Goal: Understand process/instructions

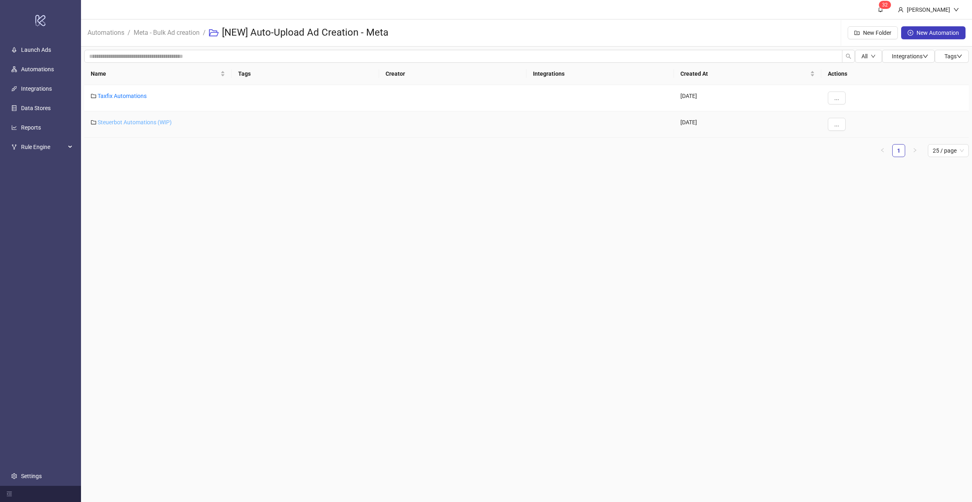
click at [140, 123] on link "Steuerbot Automations (WIP)" at bounding box center [135, 122] width 74 height 6
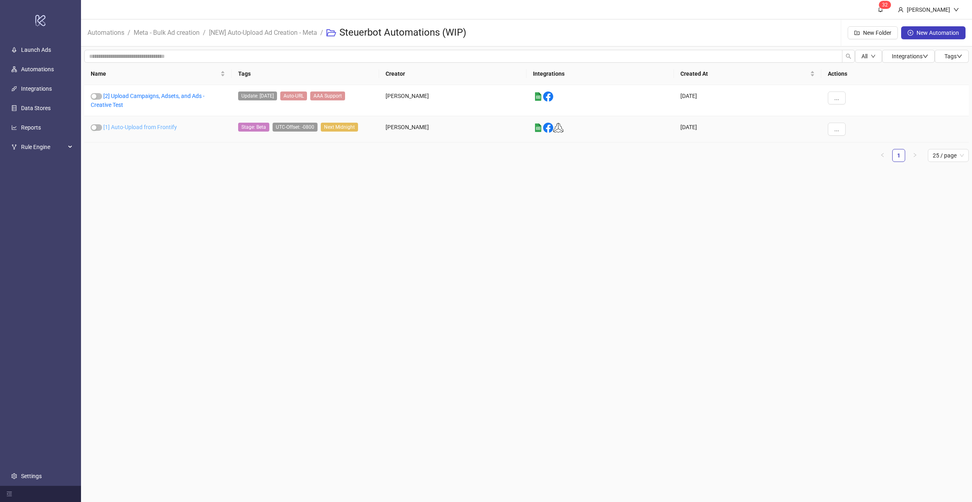
click at [135, 124] on link "[1] Auto-Upload from Frontify" at bounding box center [140, 127] width 74 height 6
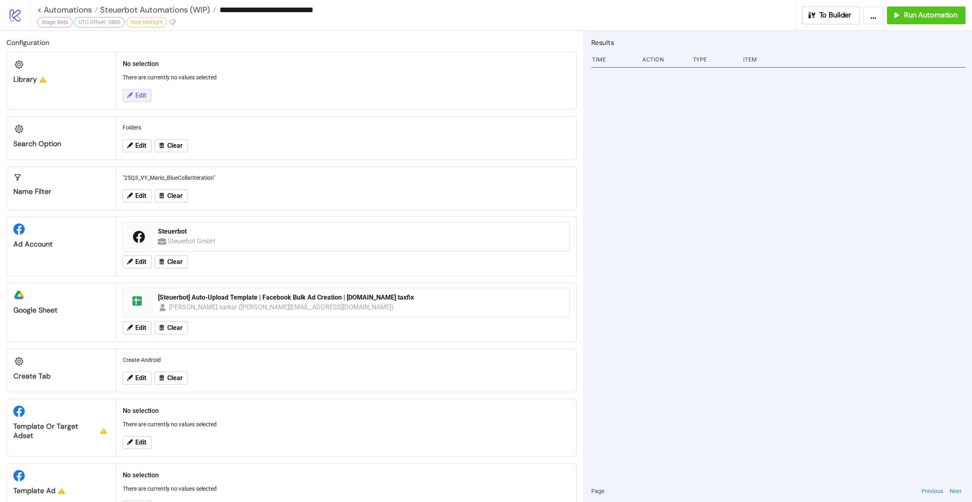
click at [126, 94] on icon at bounding box center [129, 95] width 7 height 7
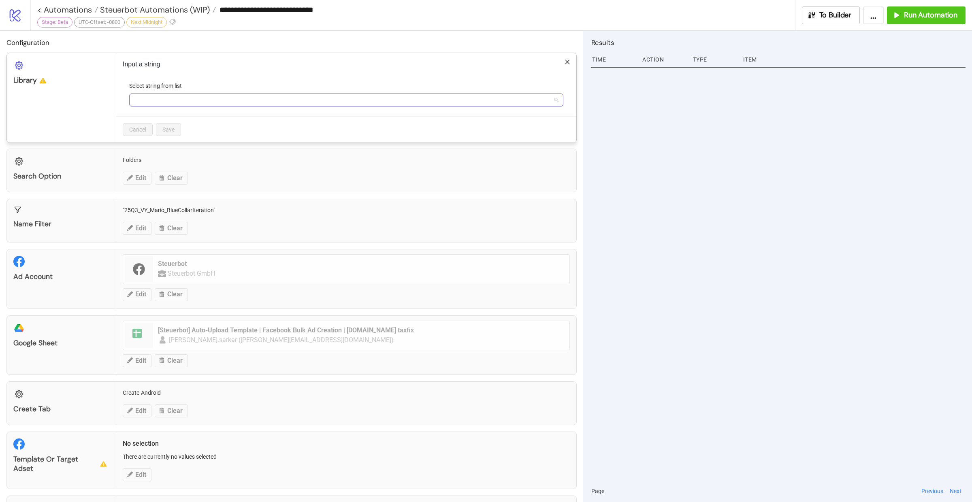
click at [199, 101] on input "Select string from list" at bounding box center [342, 100] width 417 height 12
click at [162, 102] on input "Select string from list" at bounding box center [342, 100] width 417 height 12
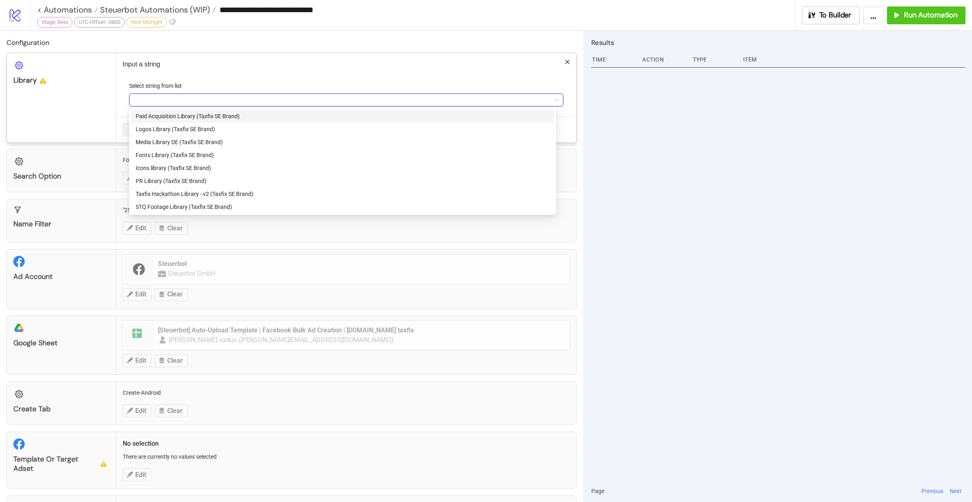
click at [280, 59] on div "Input a string Select string from list Cancel Save" at bounding box center [346, 98] width 460 height 90
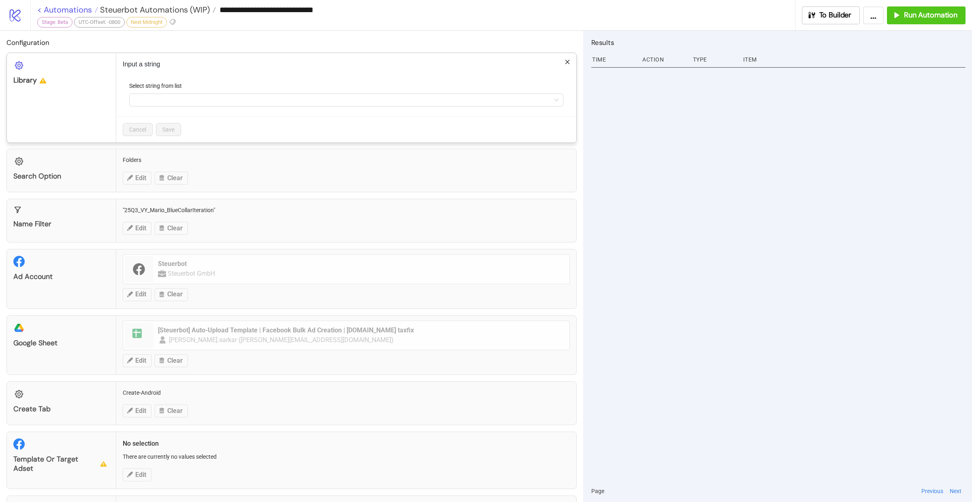
click at [40, 9] on div "**********" at bounding box center [486, 251] width 972 height 502
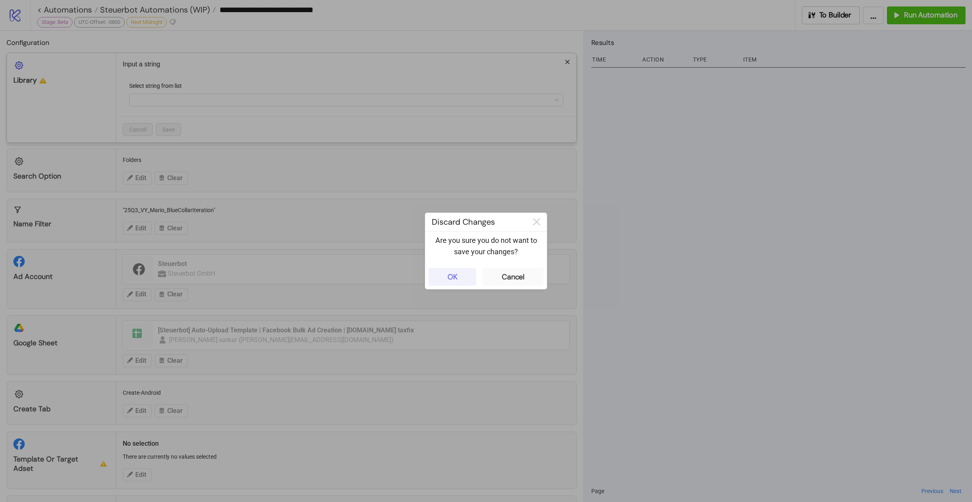
click at [455, 282] on button "OK" at bounding box center [452, 277] width 48 height 18
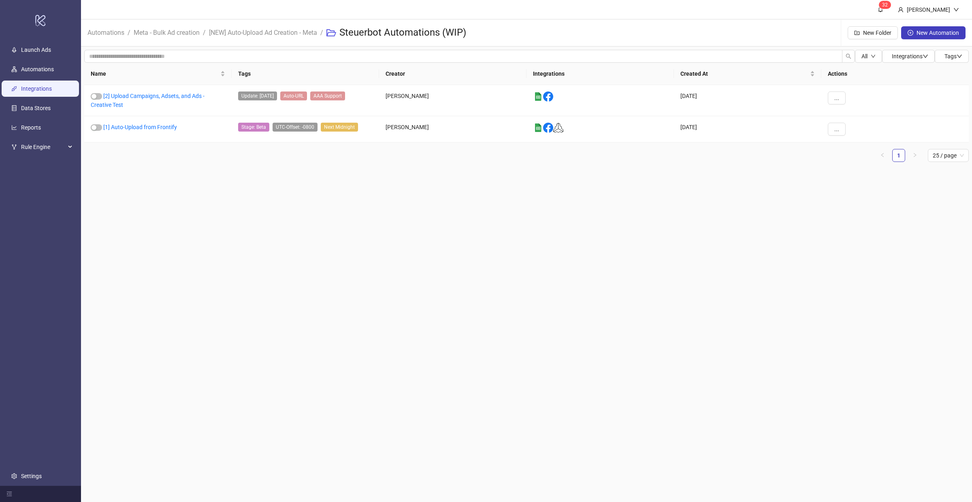
click at [41, 92] on link "Integrations" at bounding box center [36, 89] width 31 height 6
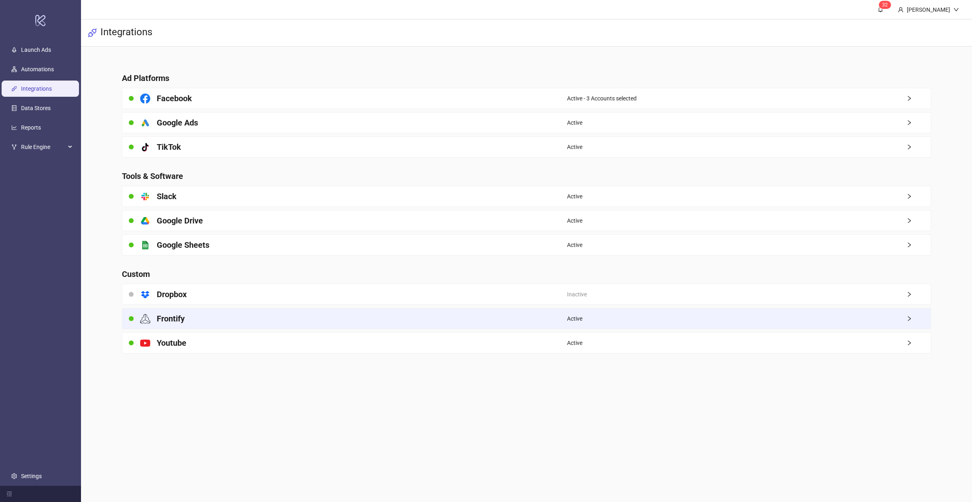
click at [848, 309] on div "Active" at bounding box center [749, 319] width 364 height 20
